Goal: Find specific page/section: Find specific page/section

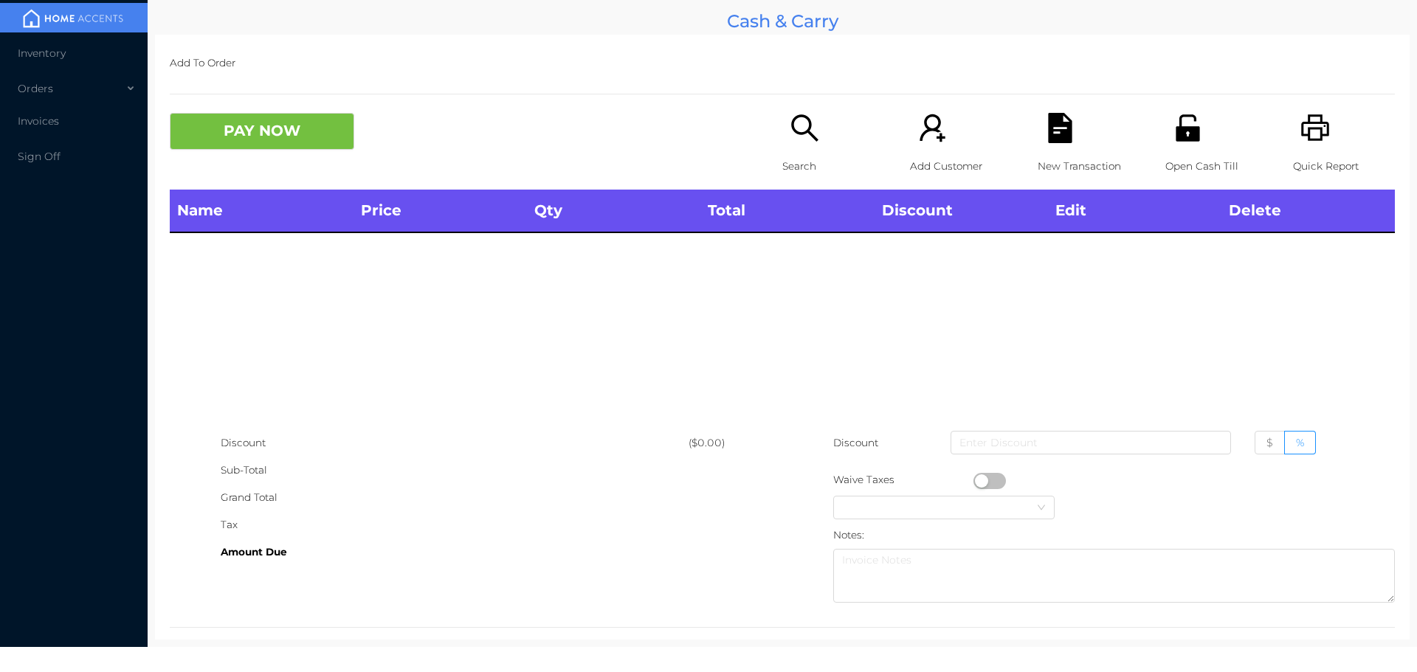
click at [792, 173] on p "Search" at bounding box center [833, 166] width 102 height 27
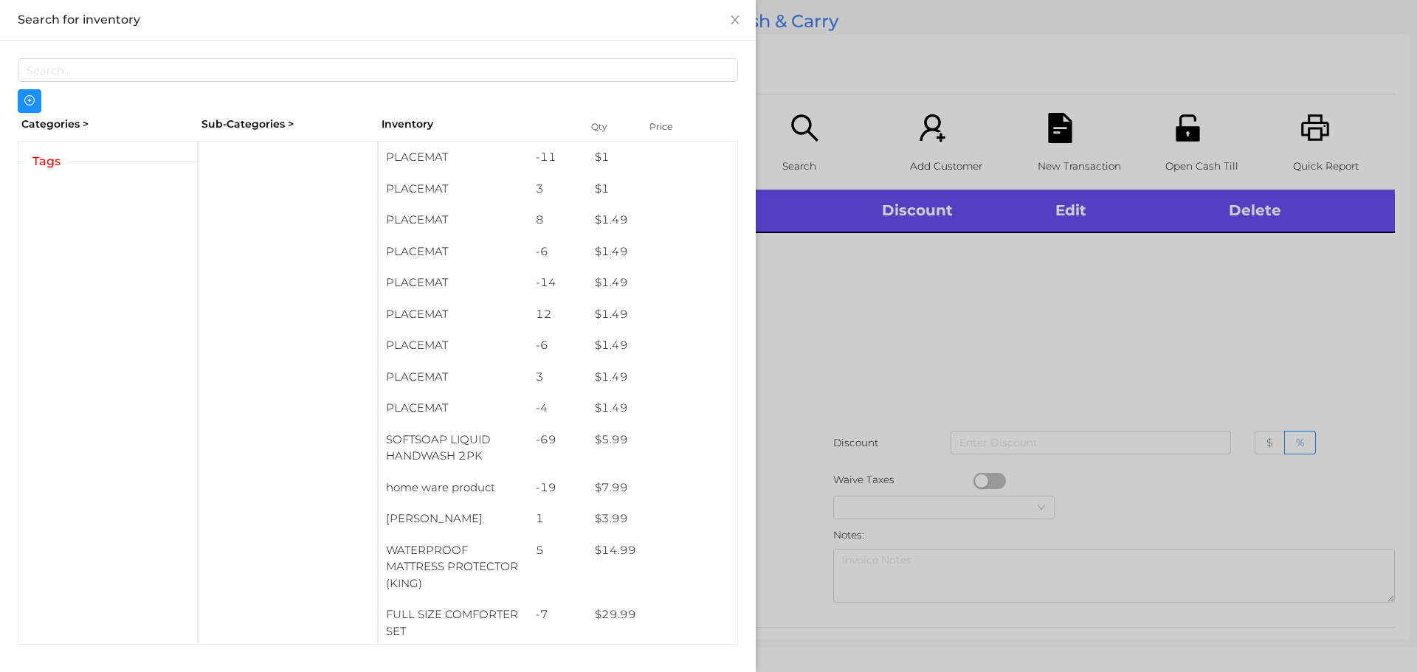
click at [1063, 363] on div at bounding box center [708, 336] width 1417 height 672
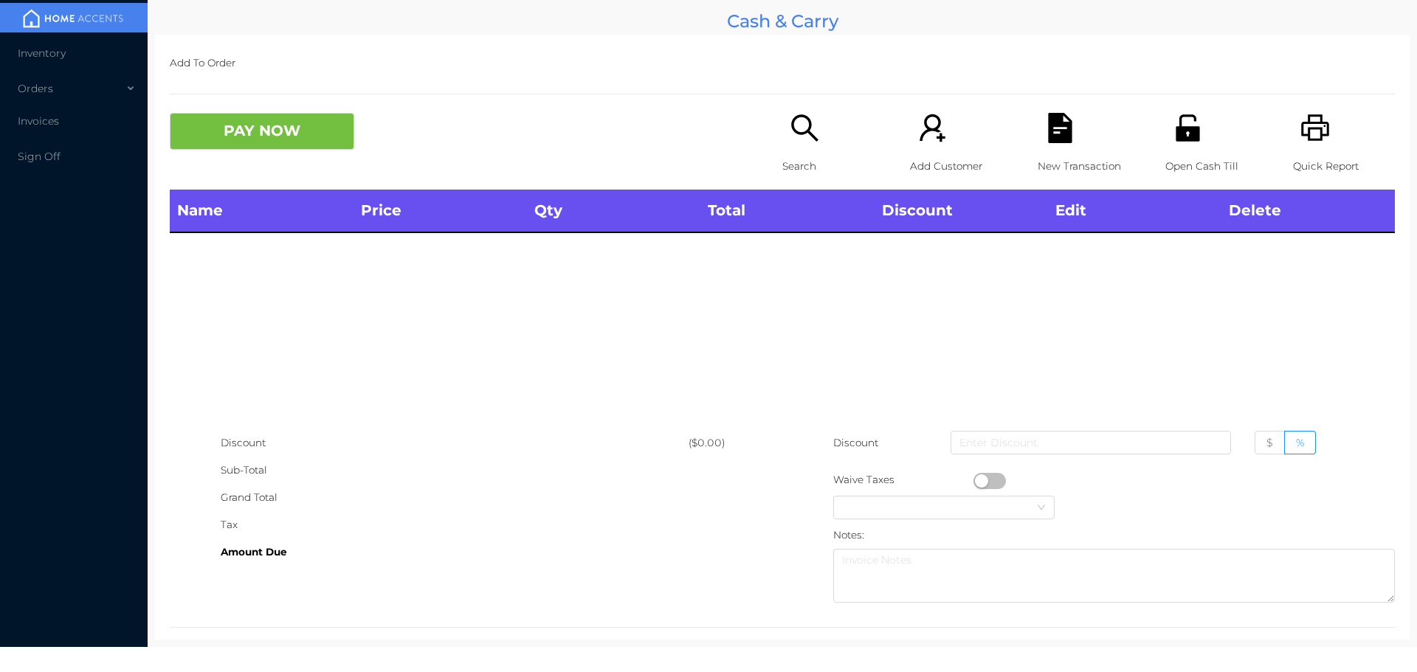
click at [818, 141] on div "Search" at bounding box center [833, 151] width 102 height 77
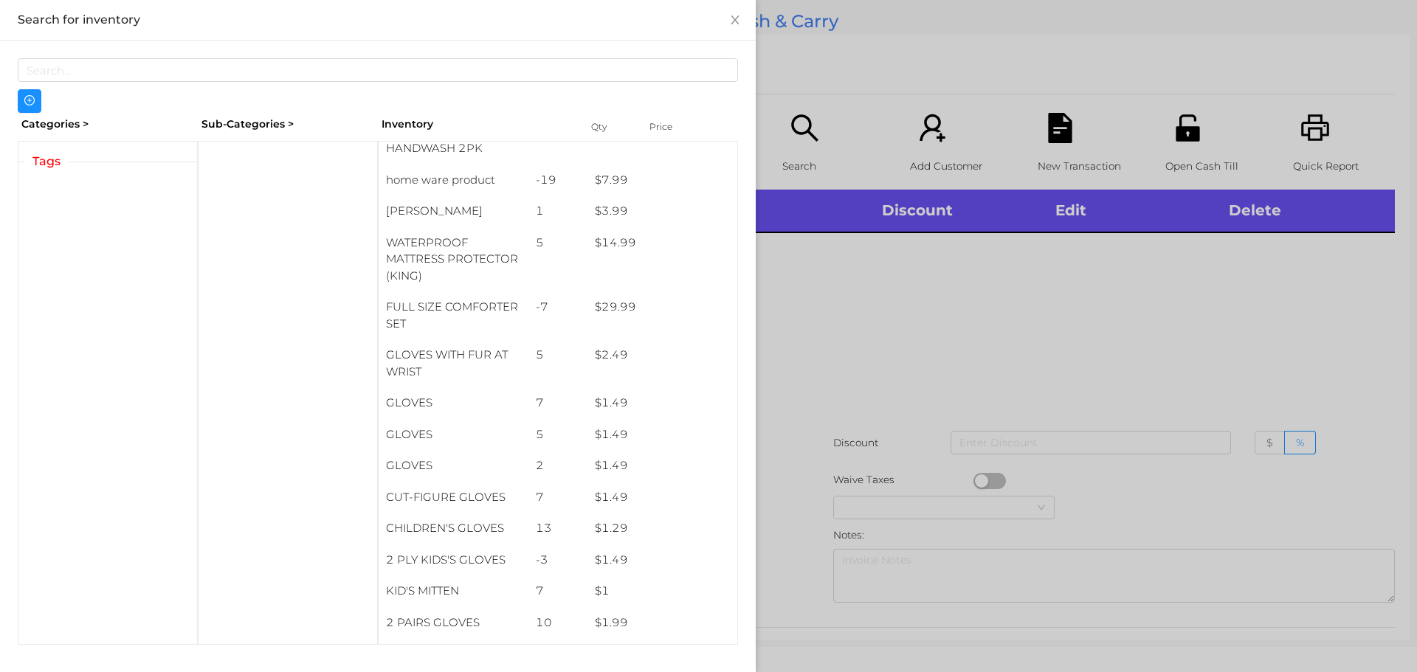
scroll to position [313, 0]
click at [750, 504] on div "Categories > Sub-Categories > Inventory Qty Price Tags PLACEMAT -11 $ 1 PLACEMA…" at bounding box center [378, 352] width 756 height 622
click at [945, 362] on div at bounding box center [708, 336] width 1417 height 672
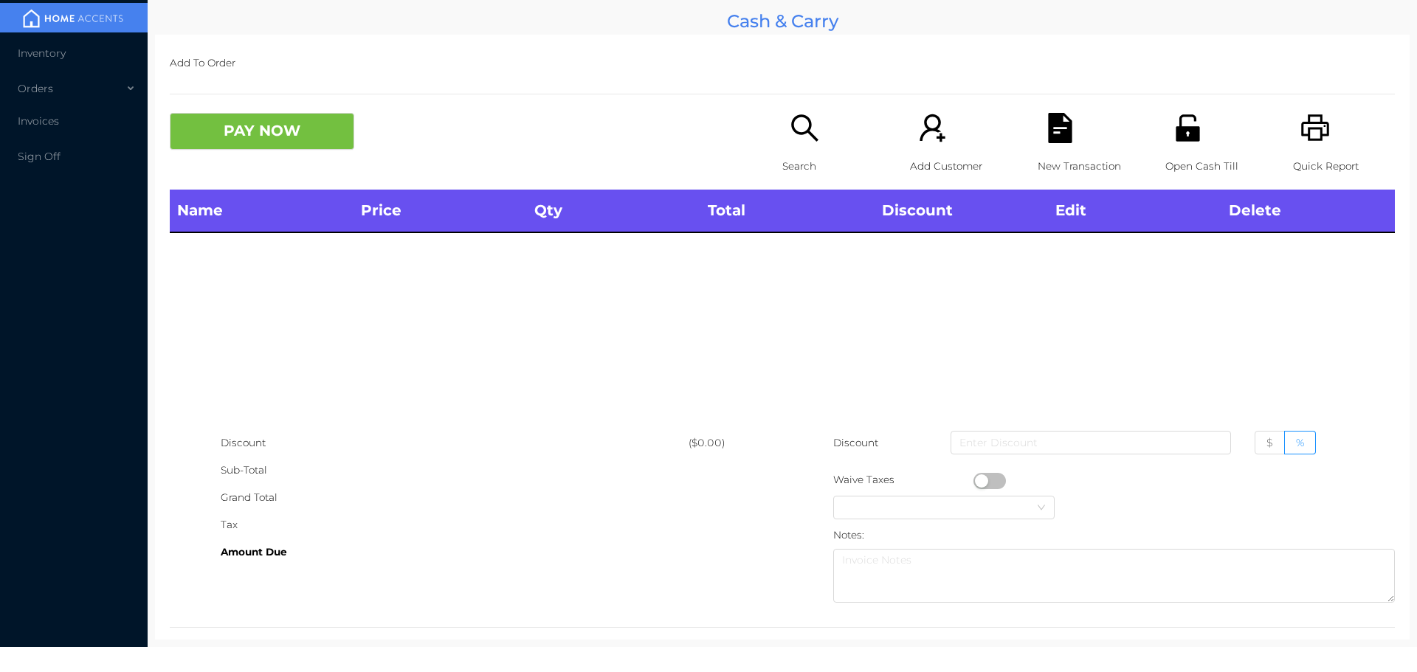
click at [808, 150] on div "Search" at bounding box center [833, 151] width 102 height 77
